Goal: Navigation & Orientation: Find specific page/section

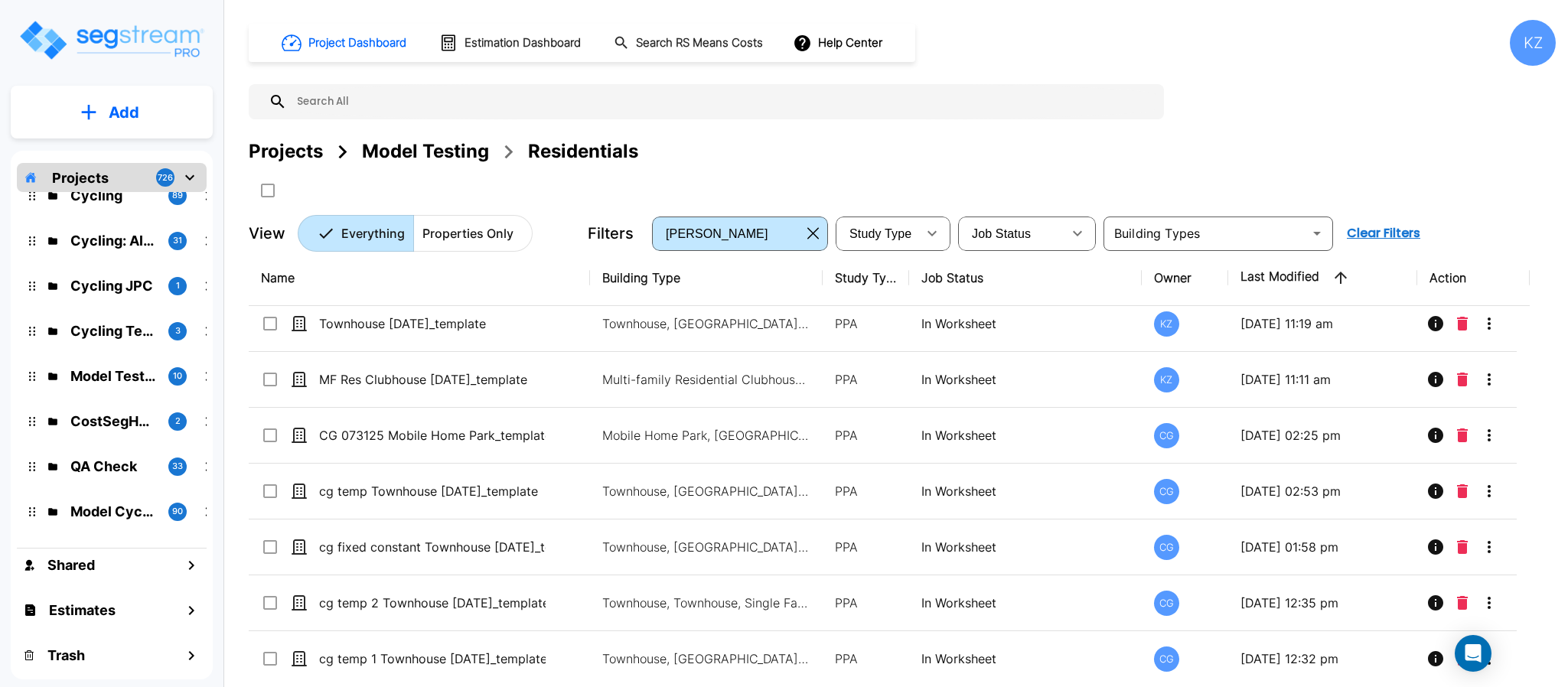
scroll to position [177, 0]
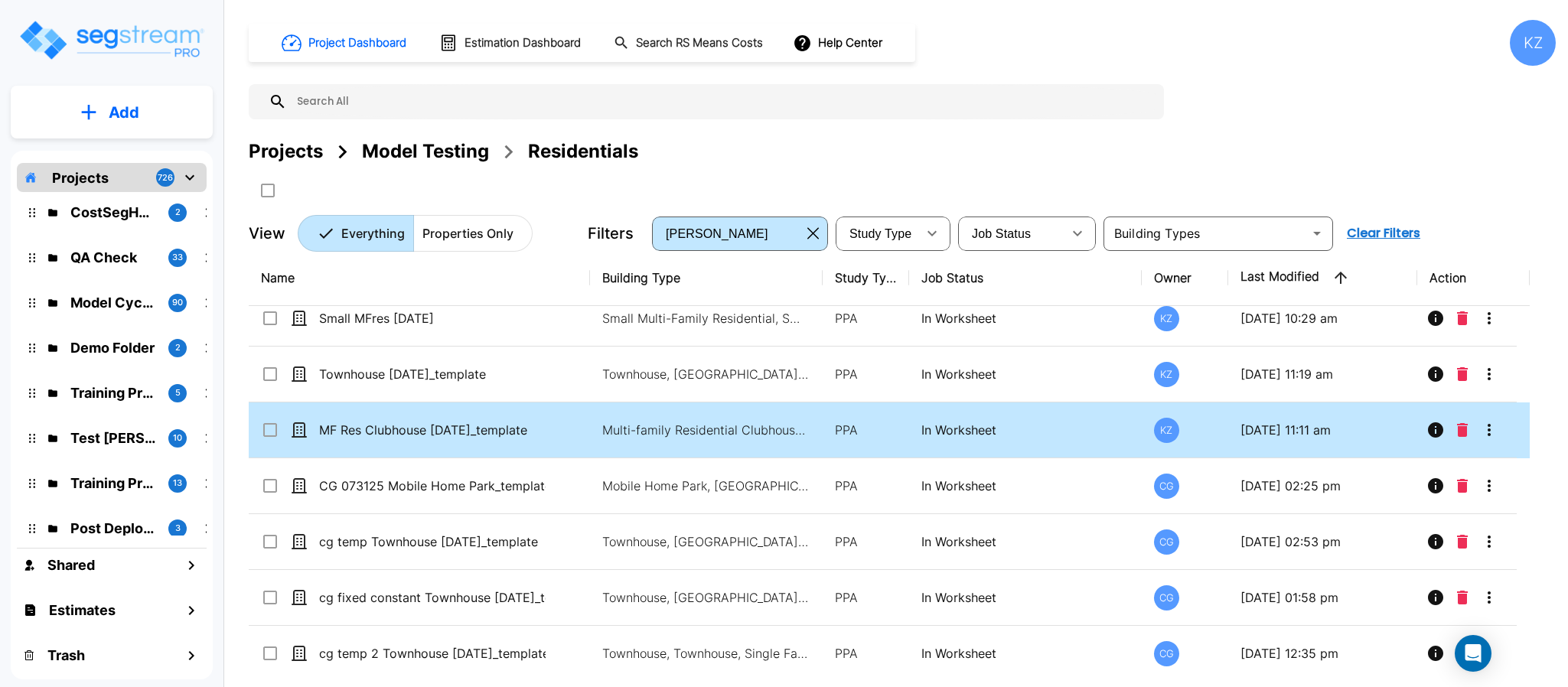
scroll to position [104, 0]
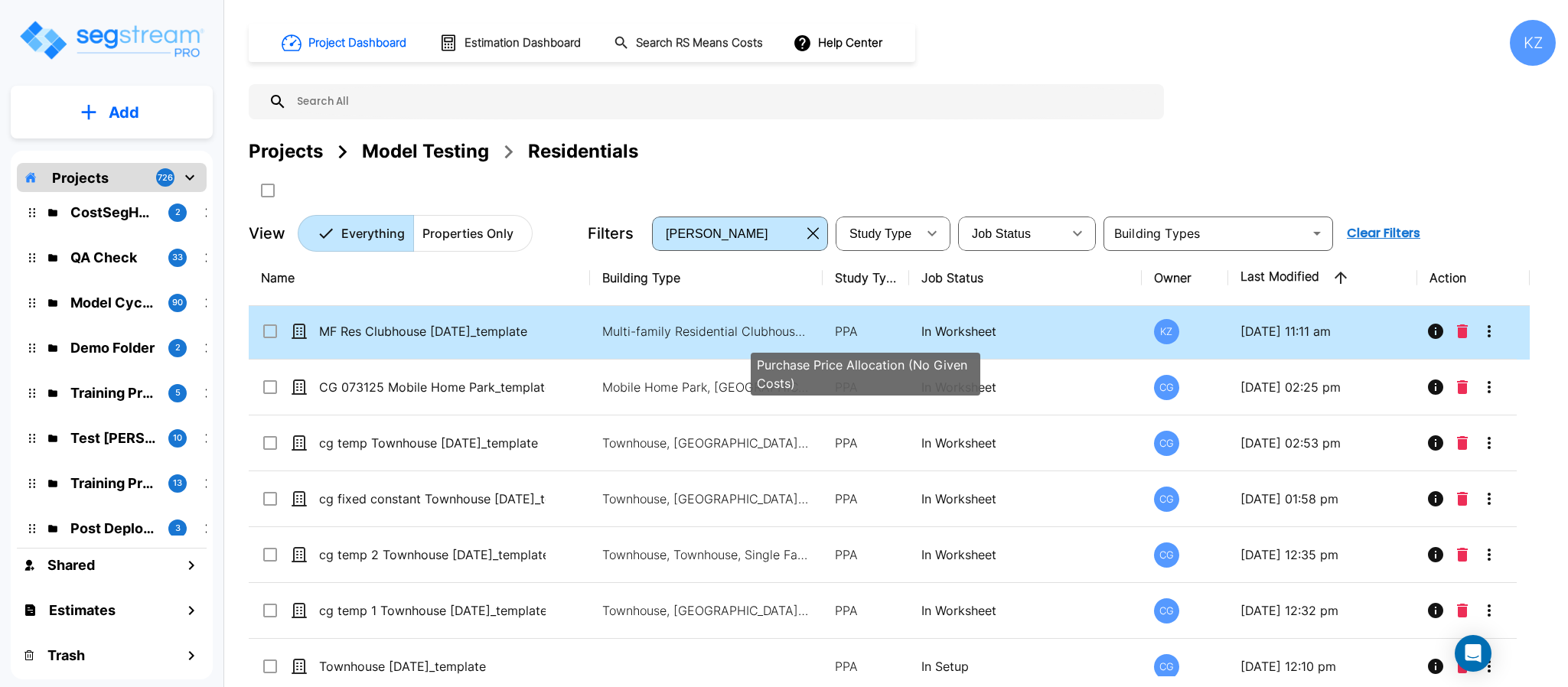
scroll to position [147, 0]
